Goal: Task Accomplishment & Management: Manage account settings

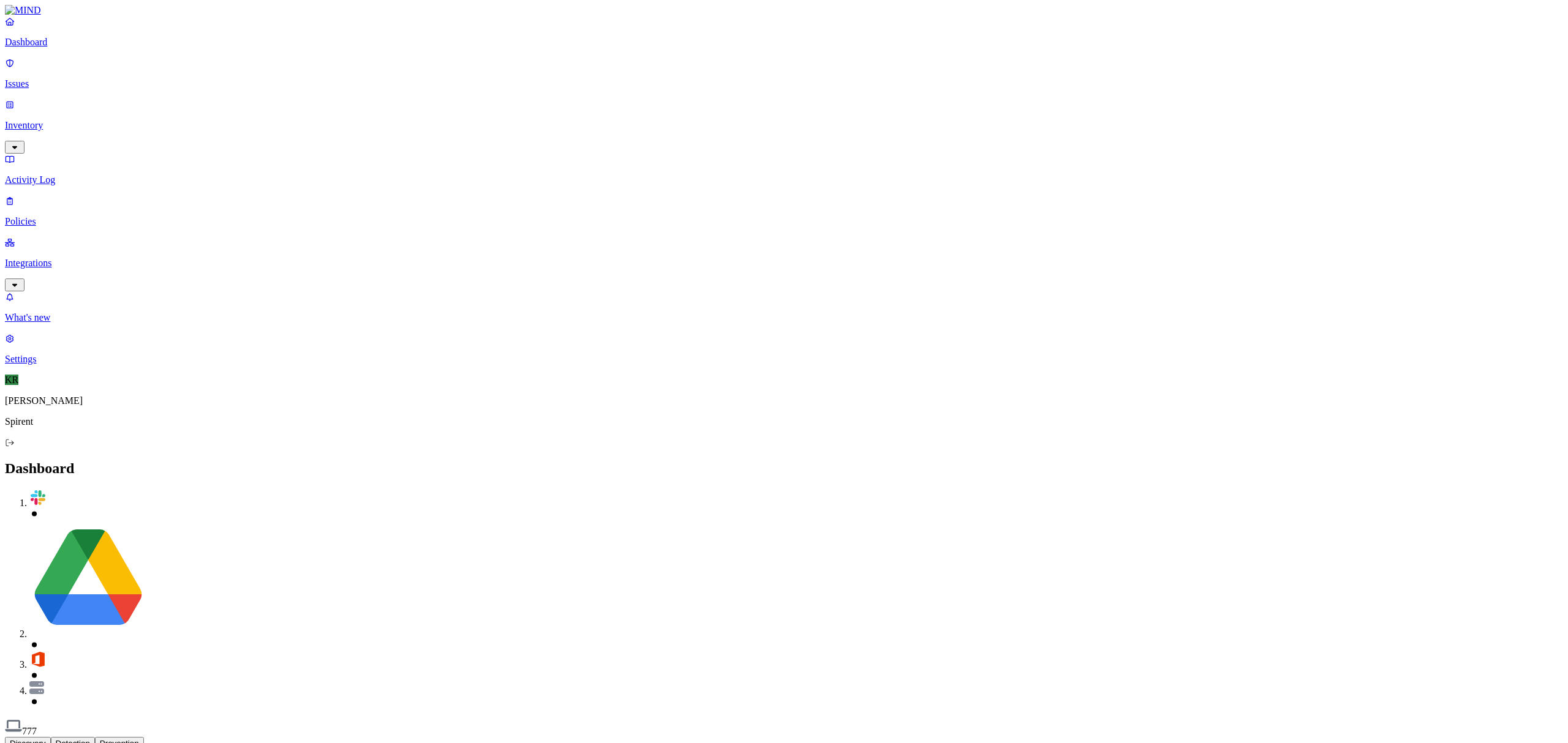
click at [44, 78] on p "Issues" at bounding box center [783, 83] width 1557 height 11
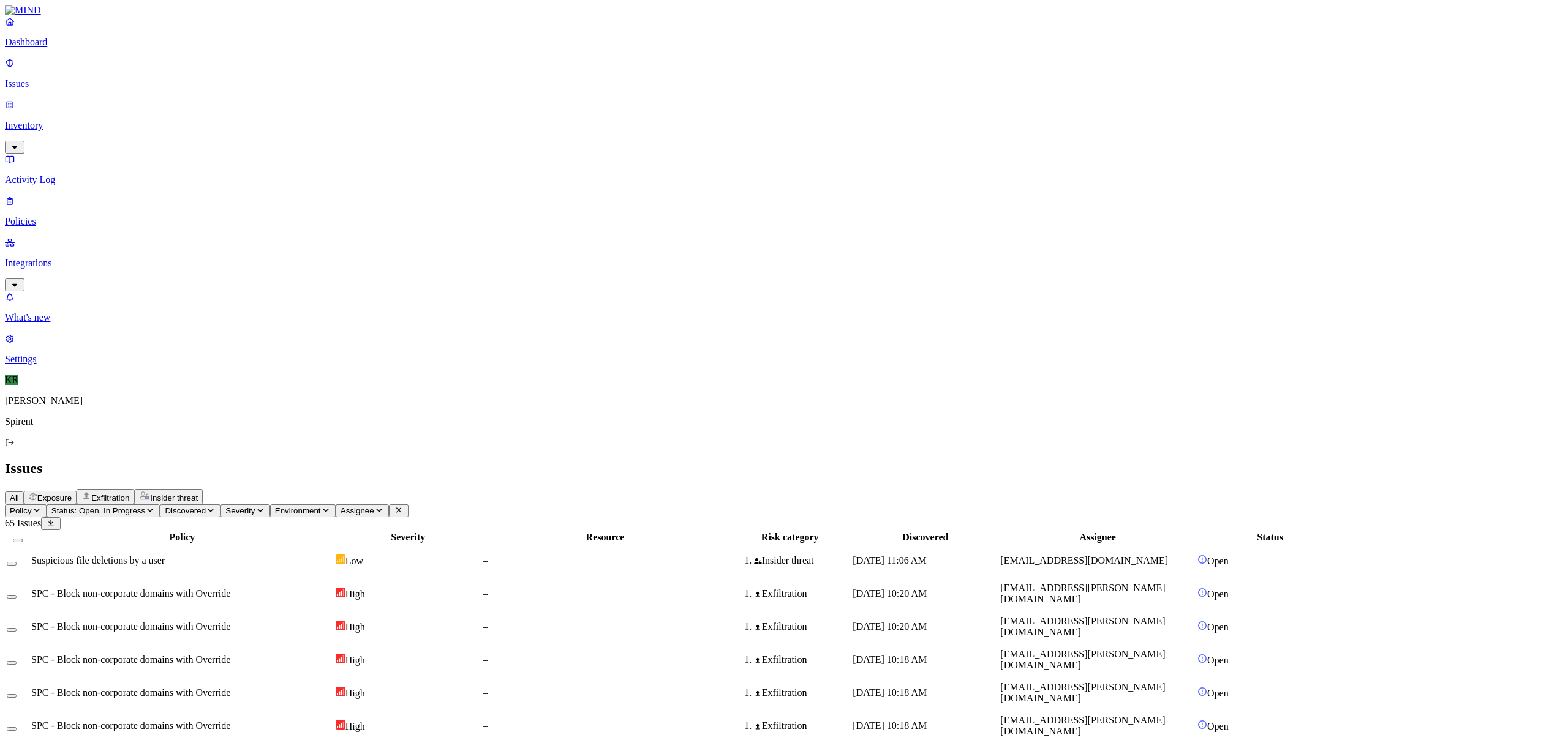
click at [198, 494] on span "Insider threat" at bounding box center [173, 499] width 47 height 10
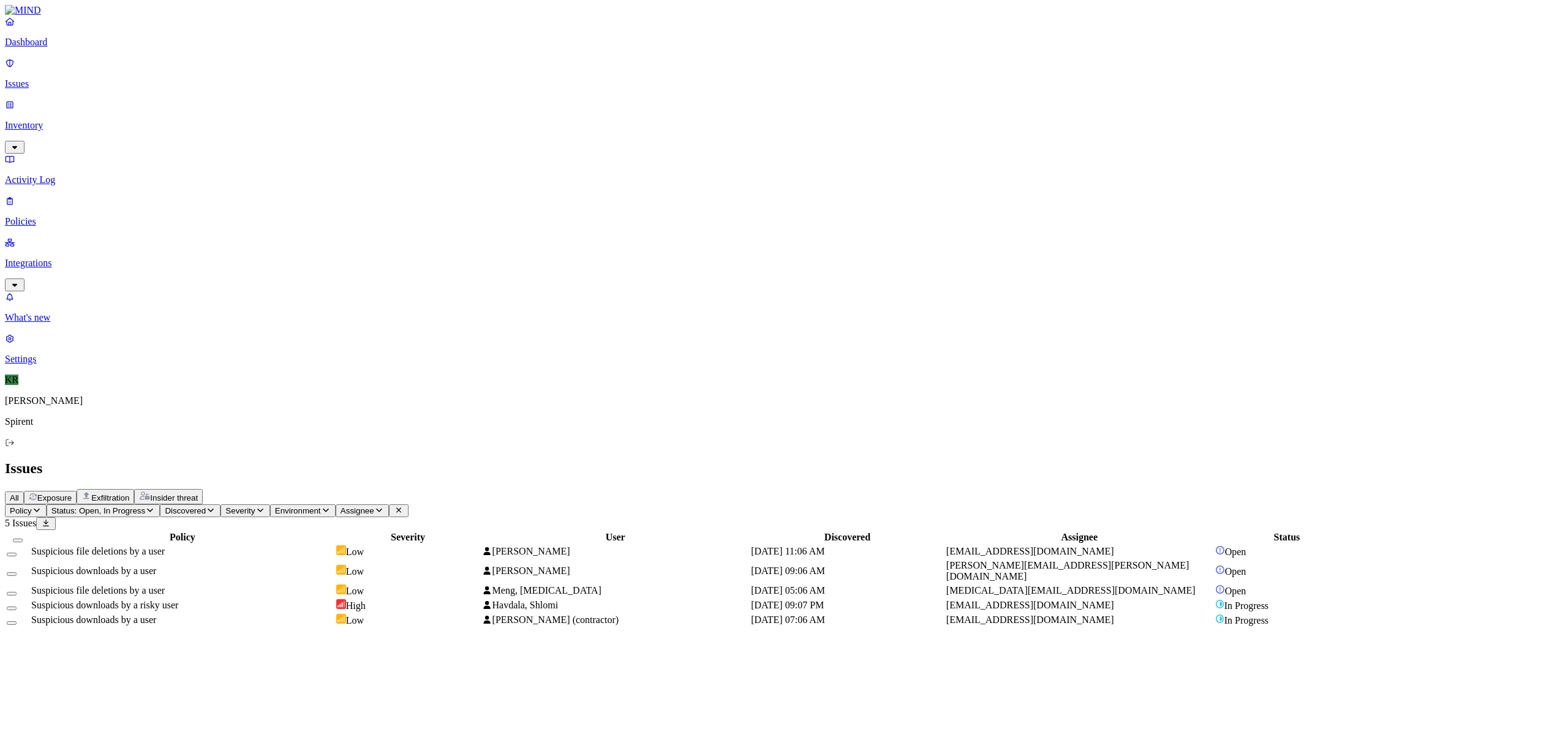
click at [164, 586] on span "Suspicious file deletions by a user" at bounding box center [98, 590] width 133 height 11
click at [275, 559] on td "Suspicious downloads by a user" at bounding box center [183, 571] width 304 height 23
click at [164, 546] on span "Suspicious file deletions by a user" at bounding box center [98, 551] width 133 height 11
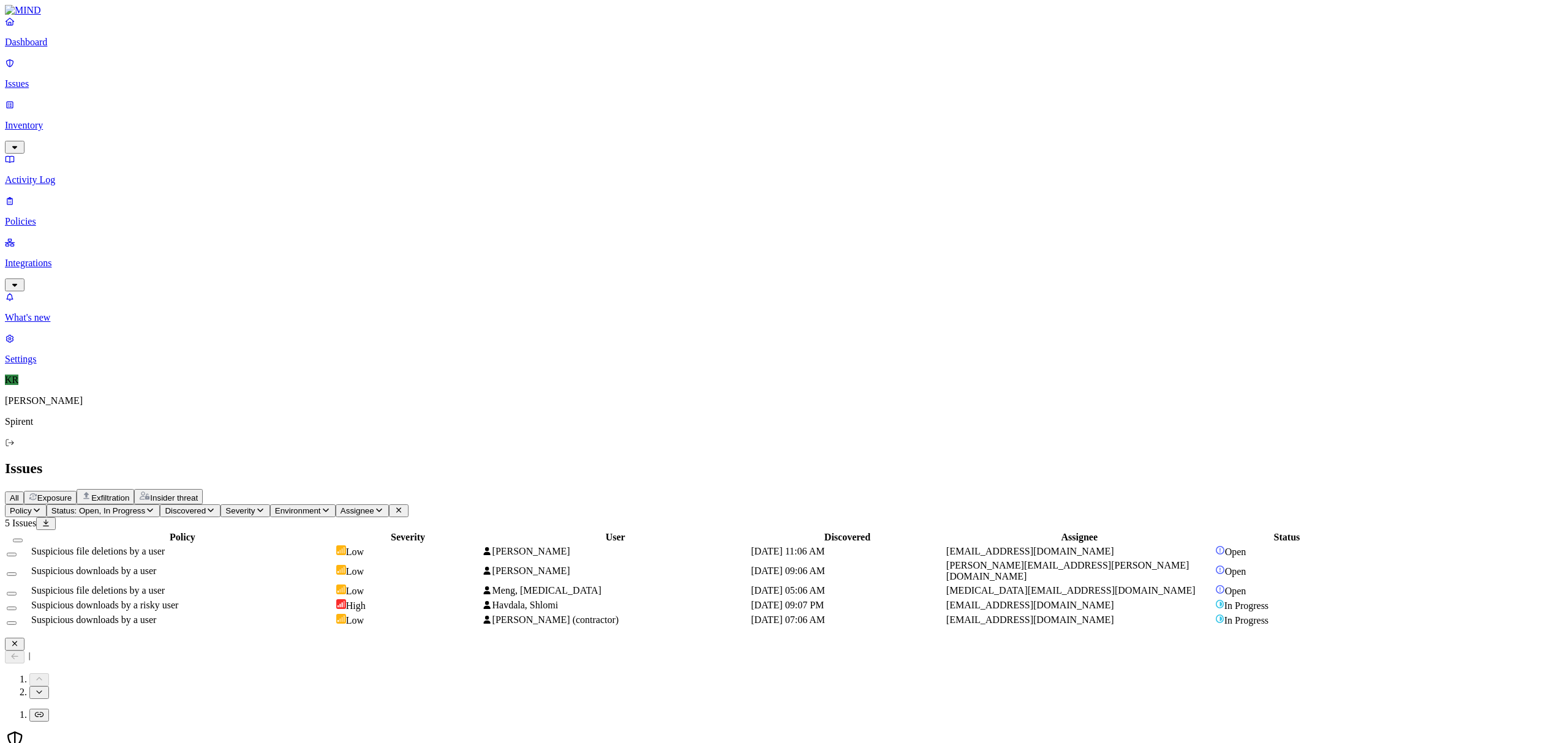
click at [16, 553] on button "Select row" at bounding box center [12, 555] width 10 height 4
drag, startPoint x: 164, startPoint y: 148, endPoint x: 170, endPoint y: 171, distance: 23.8
click at [16, 577] on button "Select row" at bounding box center [12, 579] width 10 height 4
click at [29, 588] on td at bounding box center [17, 595] width 23 height 14
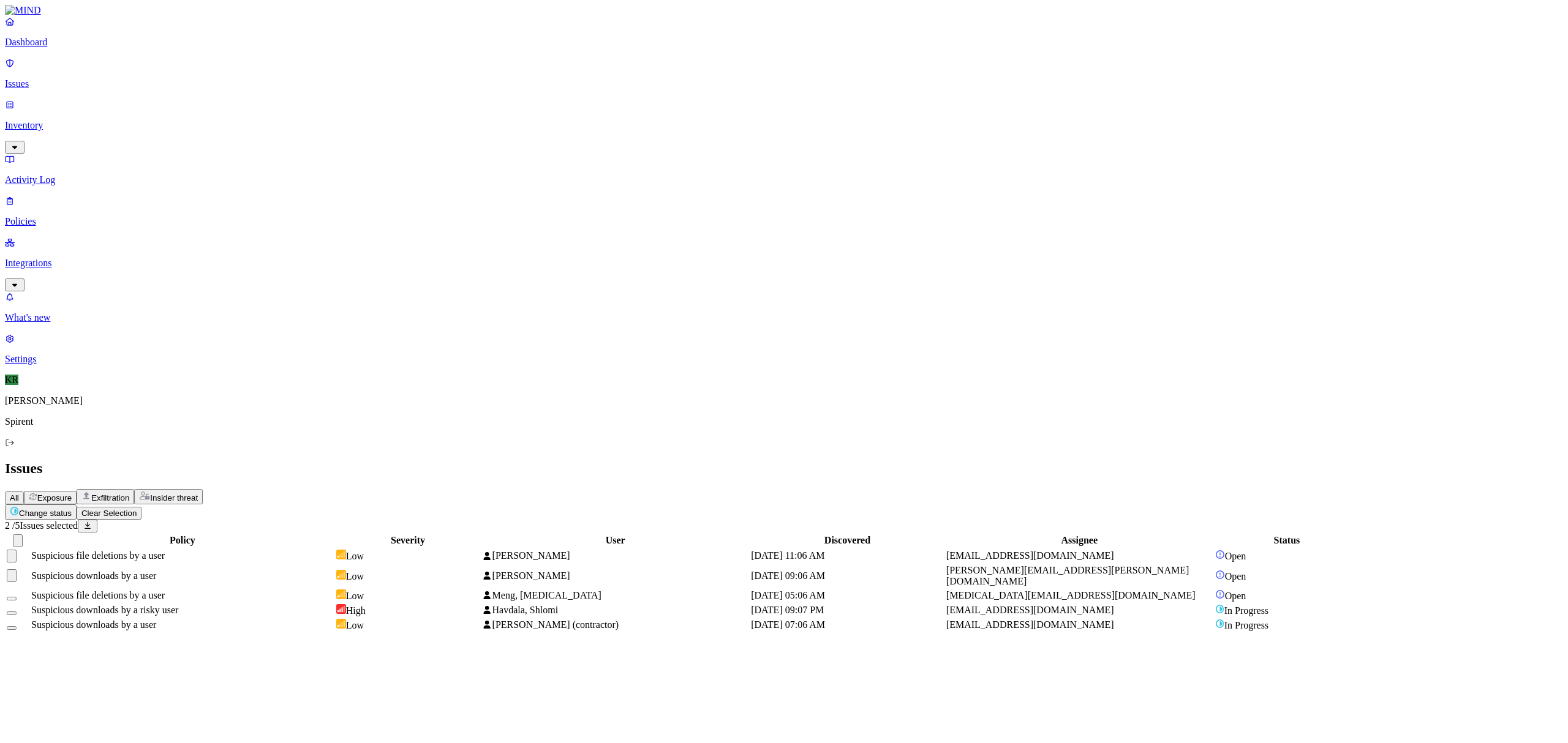
click at [16, 597] on button "Select row" at bounding box center [12, 599] width 10 height 4
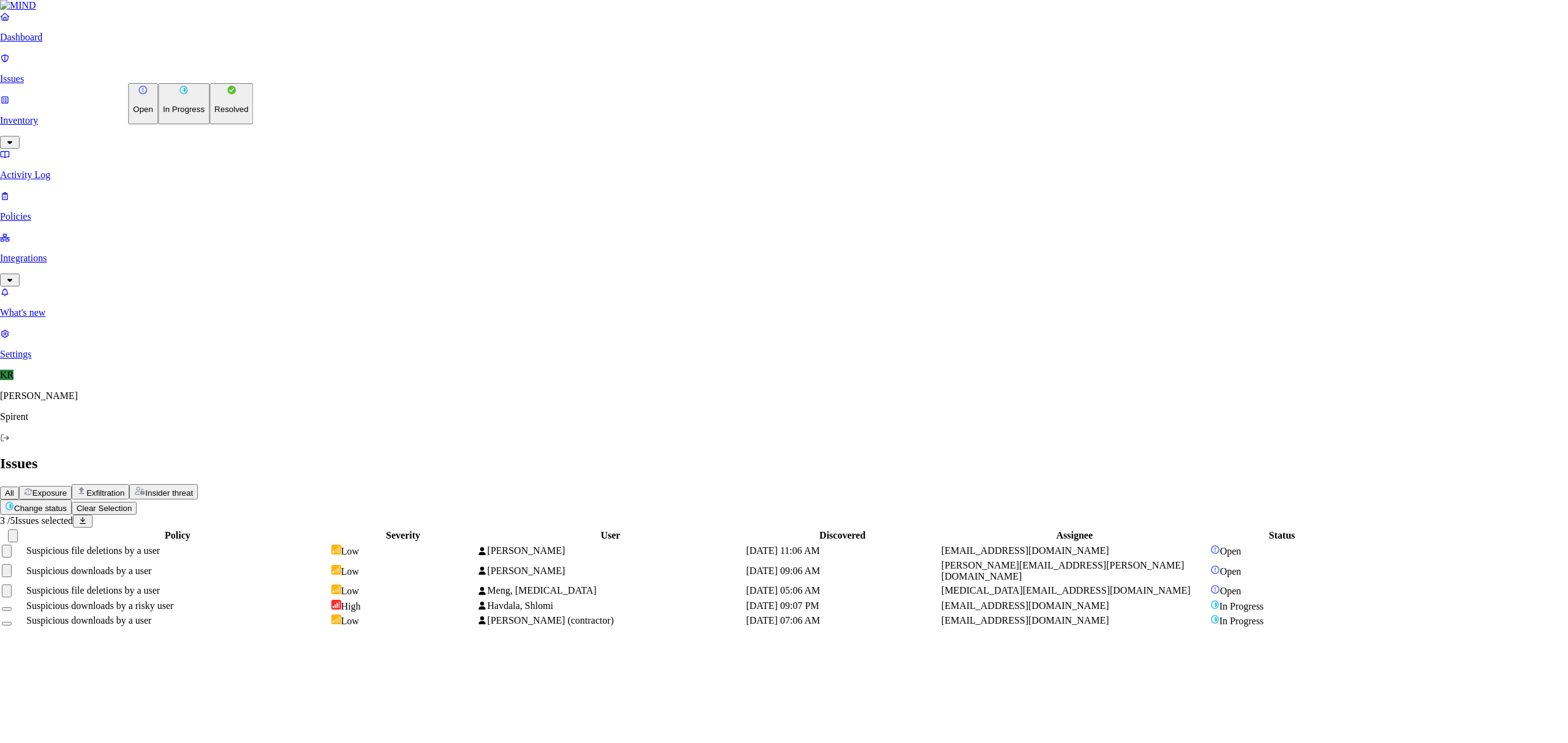
click at [185, 70] on html "Dashboard Issues Inventory Activity Log Policies Integrations What's new 1 Sett…" at bounding box center [784, 319] width 1568 height 639
click at [215, 114] on p "Resolved" at bounding box center [231, 109] width 34 height 10
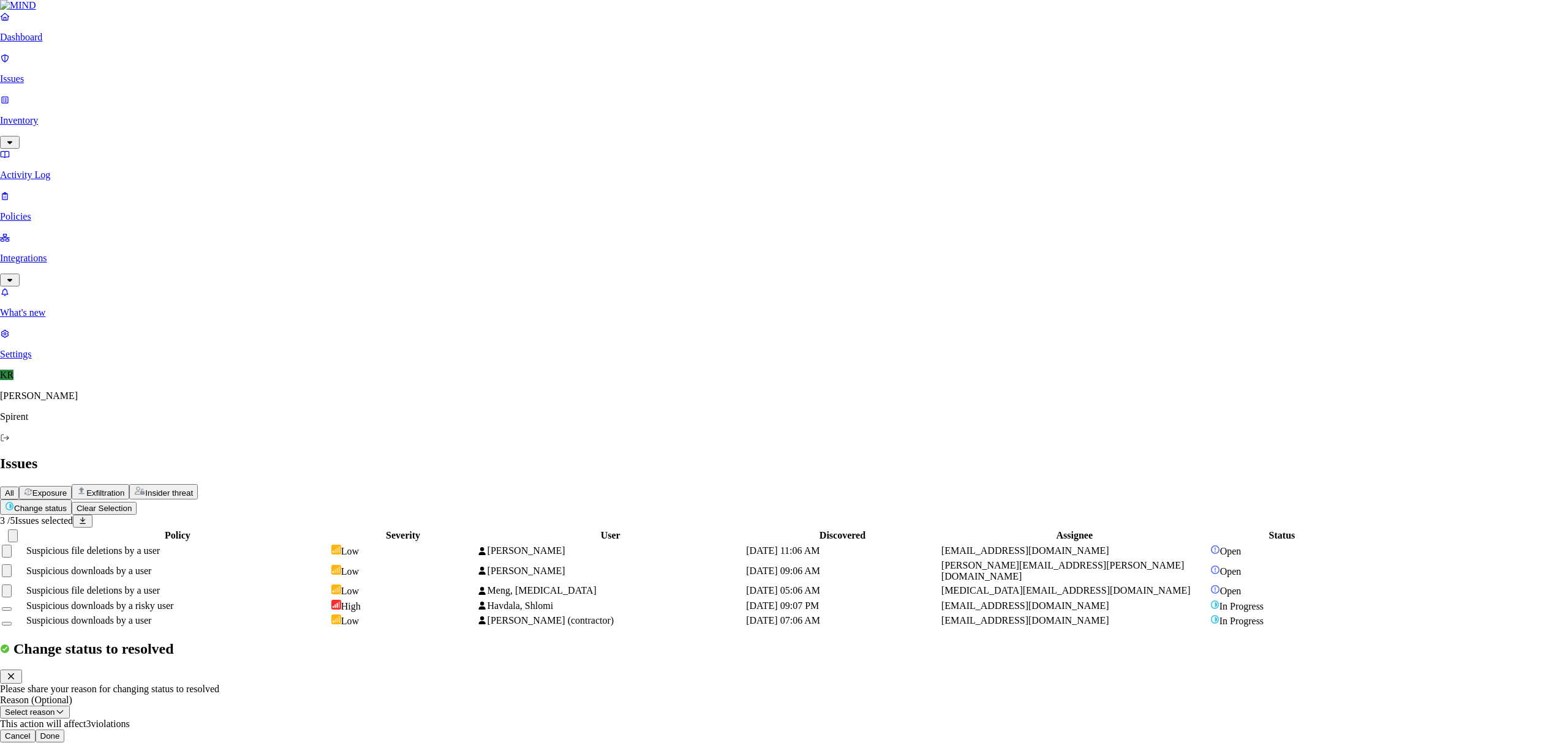
click at [65, 729] on button "Done" at bounding box center [50, 735] width 29 height 13
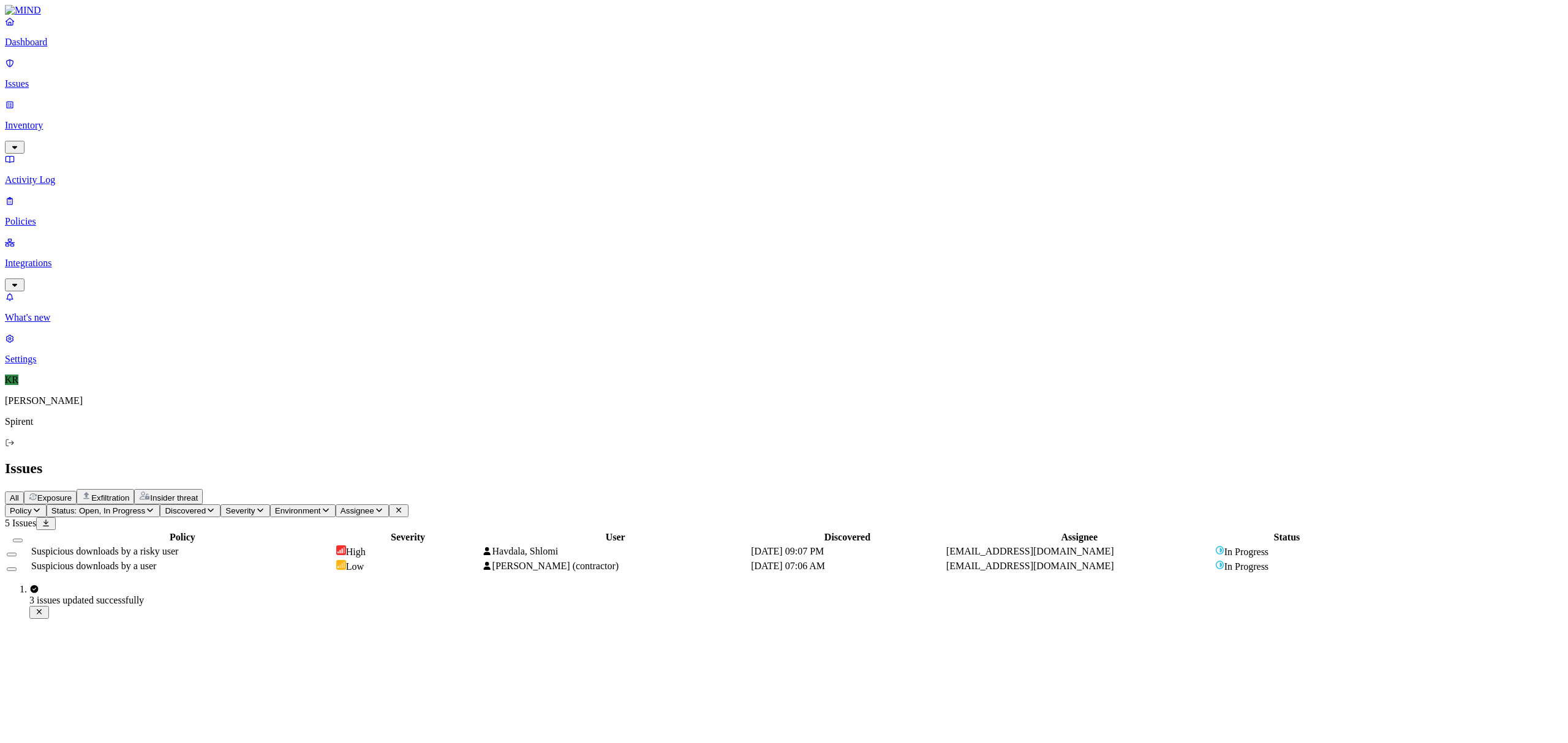
click at [130, 494] on span "Exfiltration" at bounding box center [109, 499] width 38 height 10
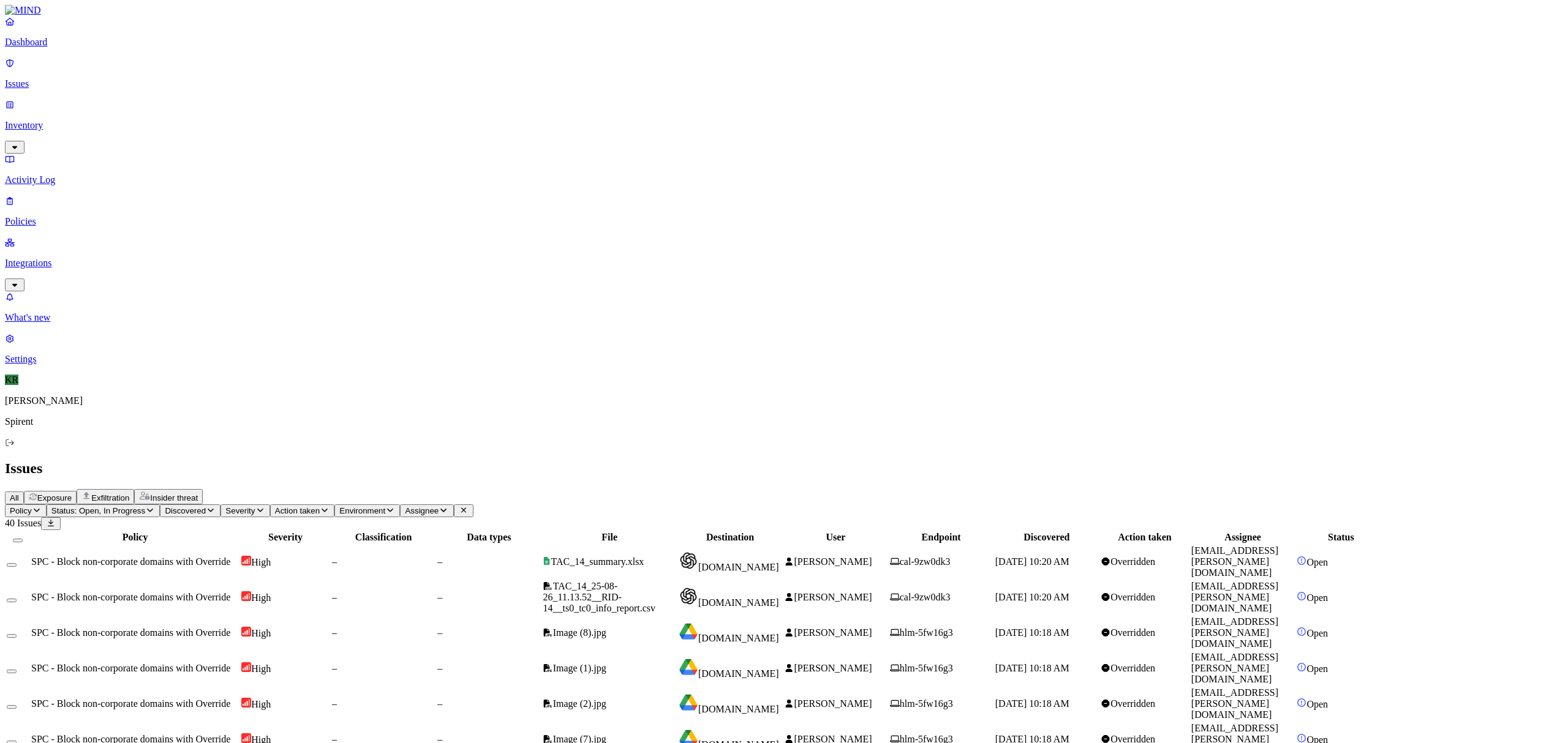
click at [72, 494] on span "Exposure" at bounding box center [54, 499] width 34 height 10
